Goal: Task Accomplishment & Management: Manage account settings

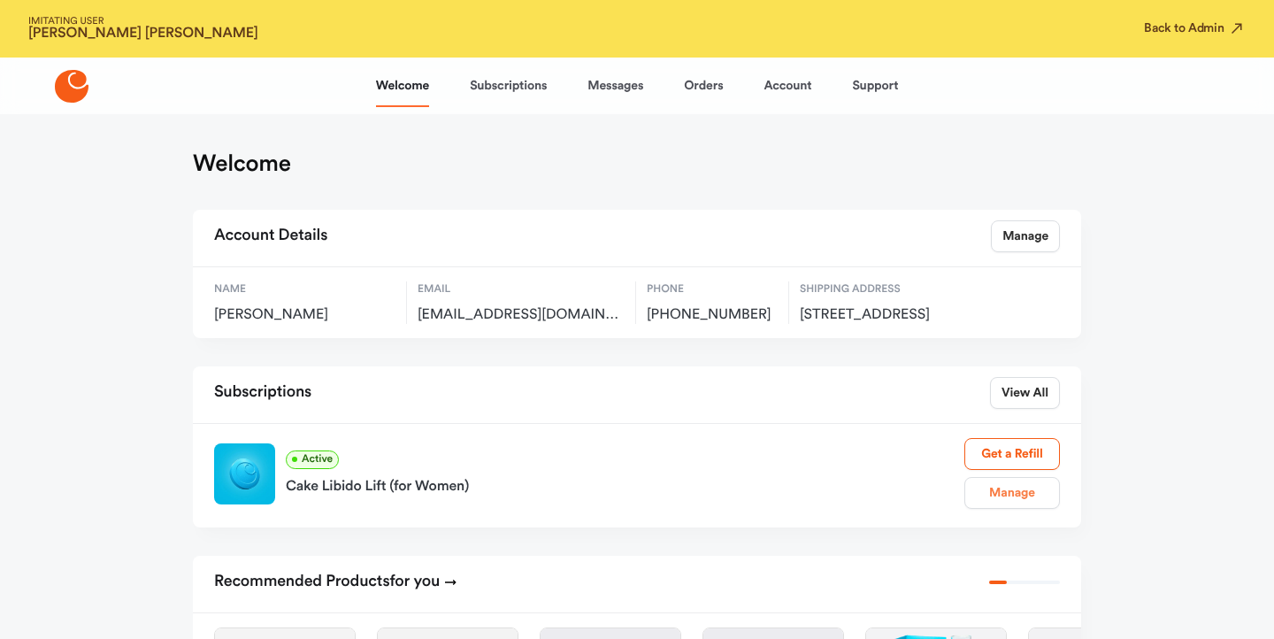
click at [1010, 502] on link "Manage" at bounding box center [1012, 493] width 96 height 32
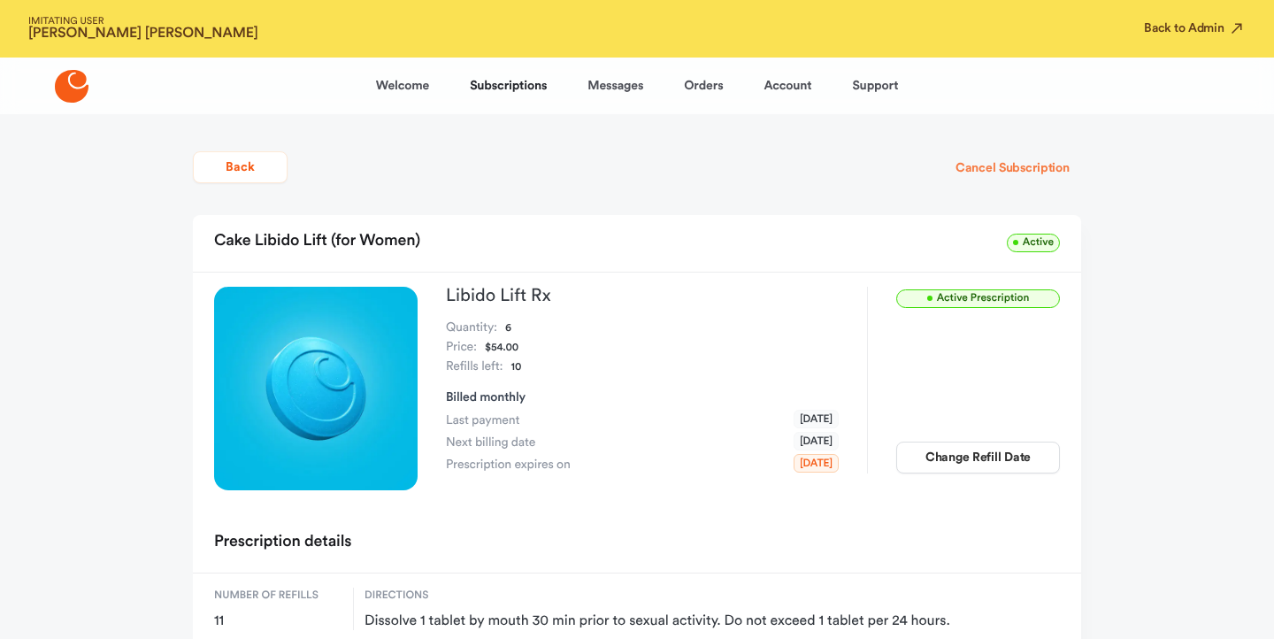
click at [977, 174] on button "Cancel Subscription" at bounding box center [1012, 168] width 137 height 32
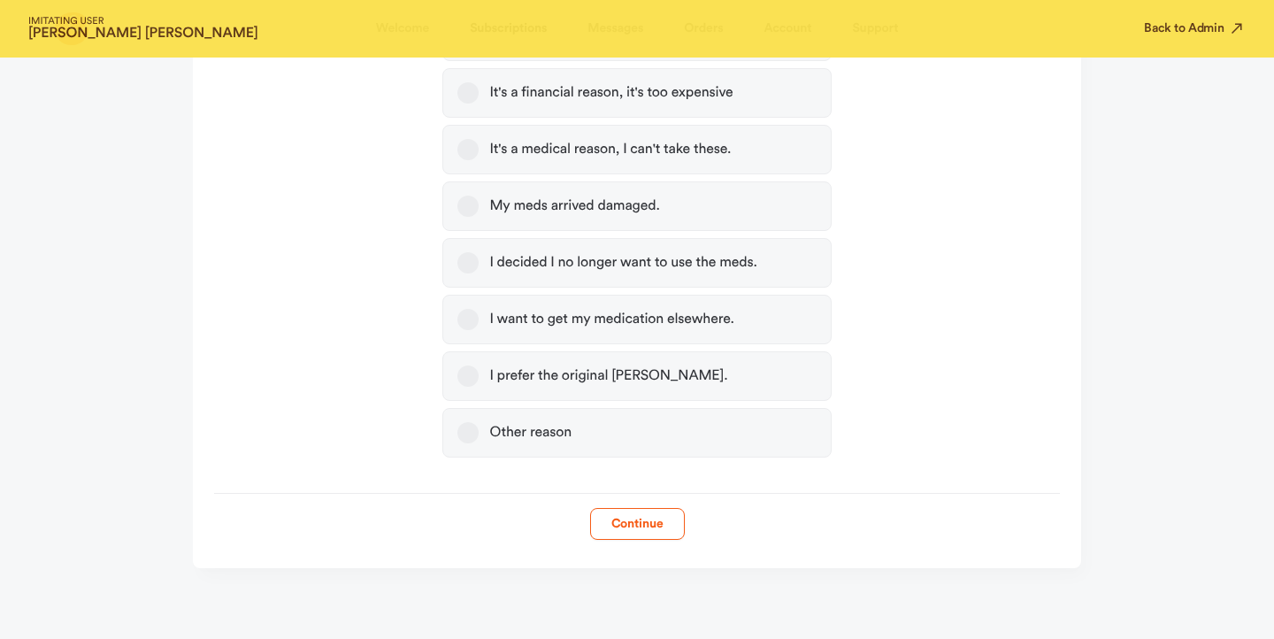
click at [525, 435] on div "Other reason" at bounding box center [530, 433] width 82 height 18
click at [479, 435] on button "Other reason" at bounding box center [467, 432] width 21 height 21
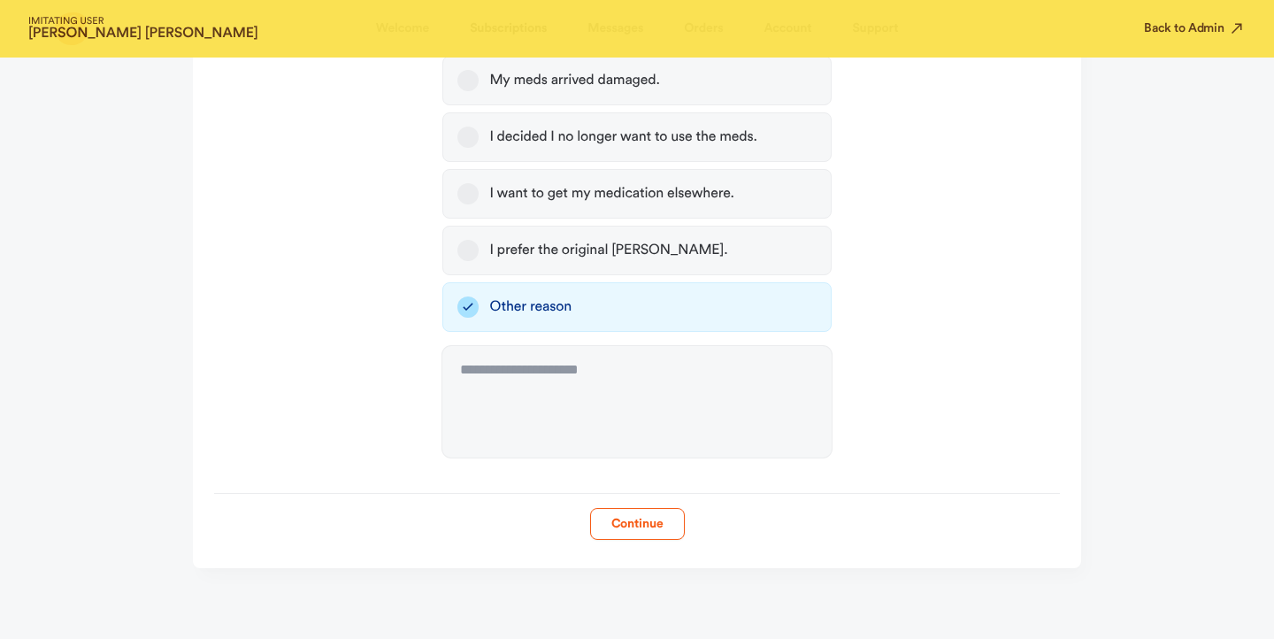
click at [624, 525] on button "Continue" at bounding box center [637, 524] width 95 height 32
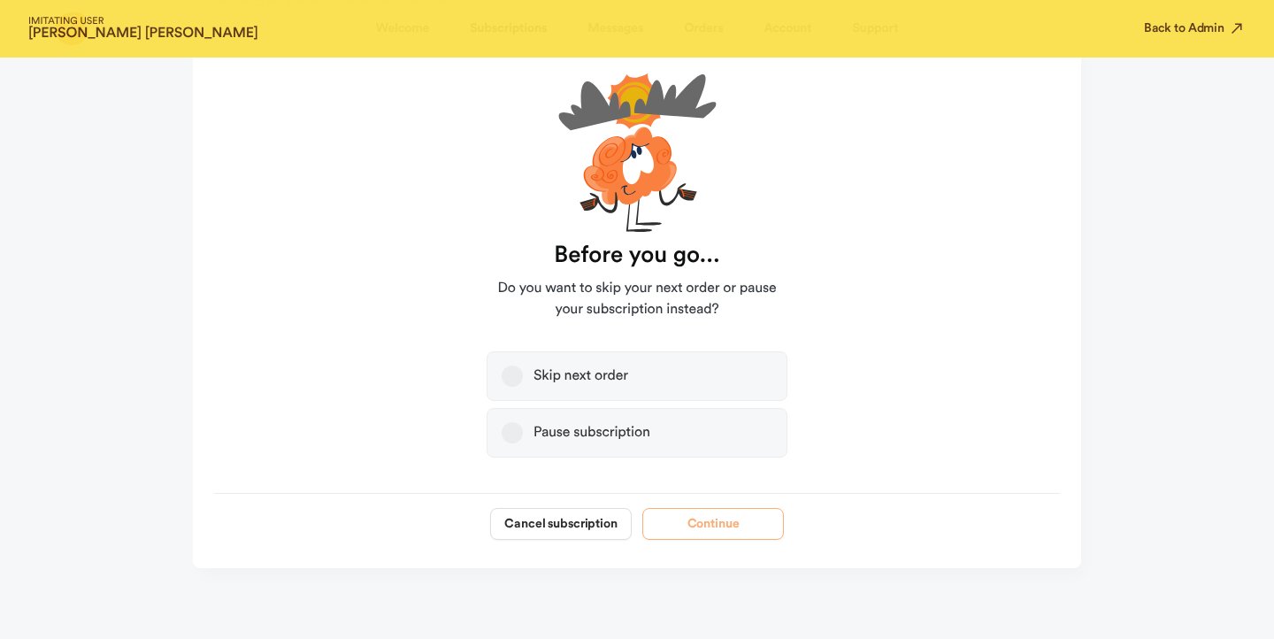
scroll to position [168, 0]
click at [548, 525] on button "Cancel subscription" at bounding box center [561, 524] width 142 height 32
click at [1169, 37] on button "Back to Admin" at bounding box center [1195, 28] width 102 height 18
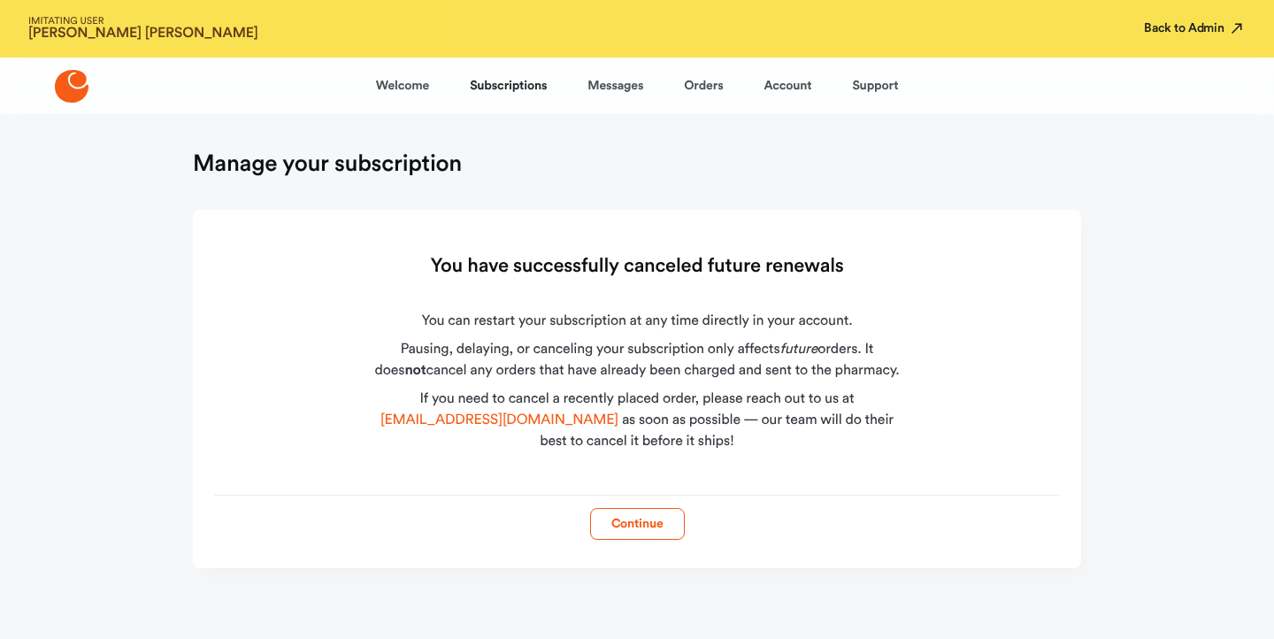
scroll to position [0, 0]
